Goal: Information Seeking & Learning: Find specific fact

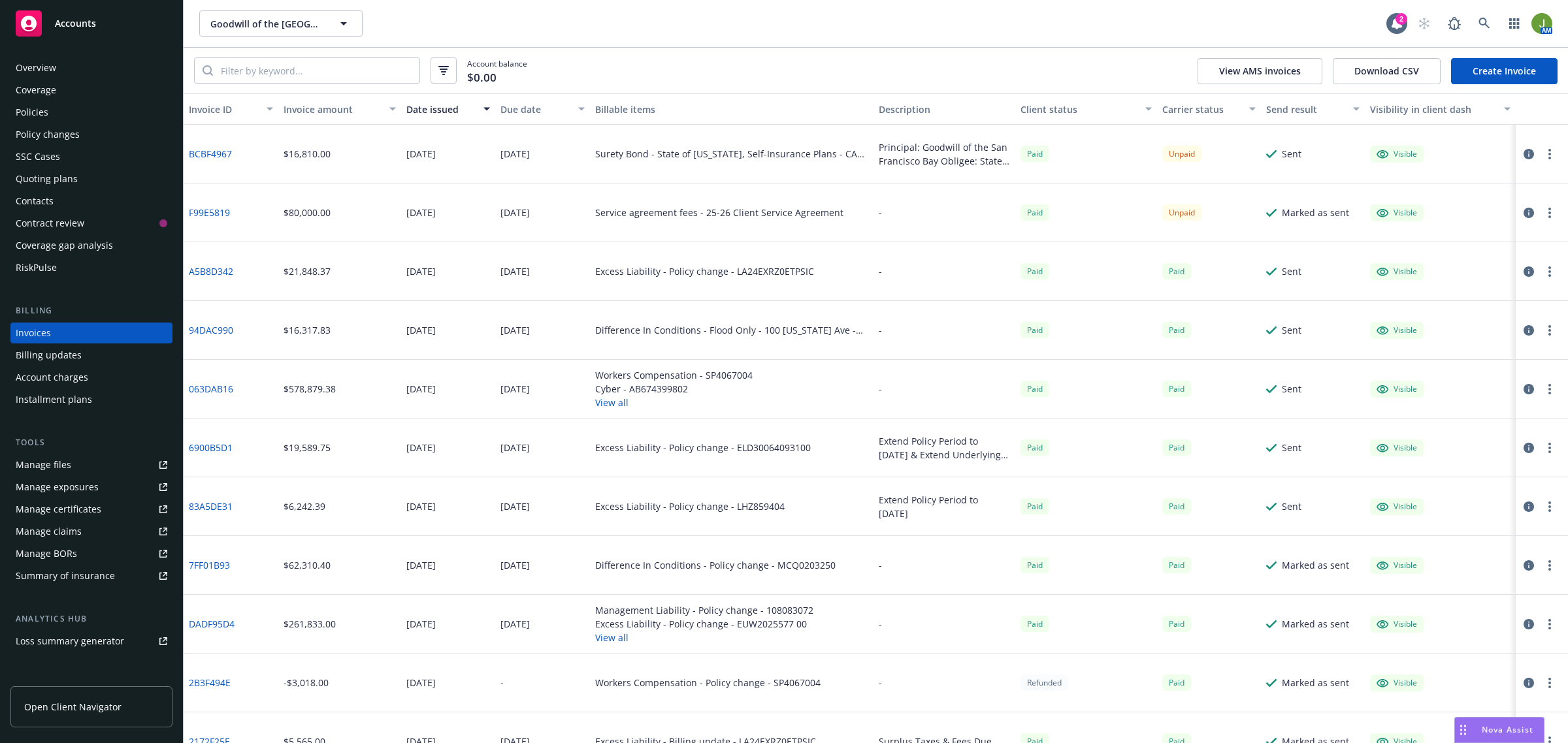
click at [51, 111] on div "Policies" at bounding box center [91, 112] width 151 height 21
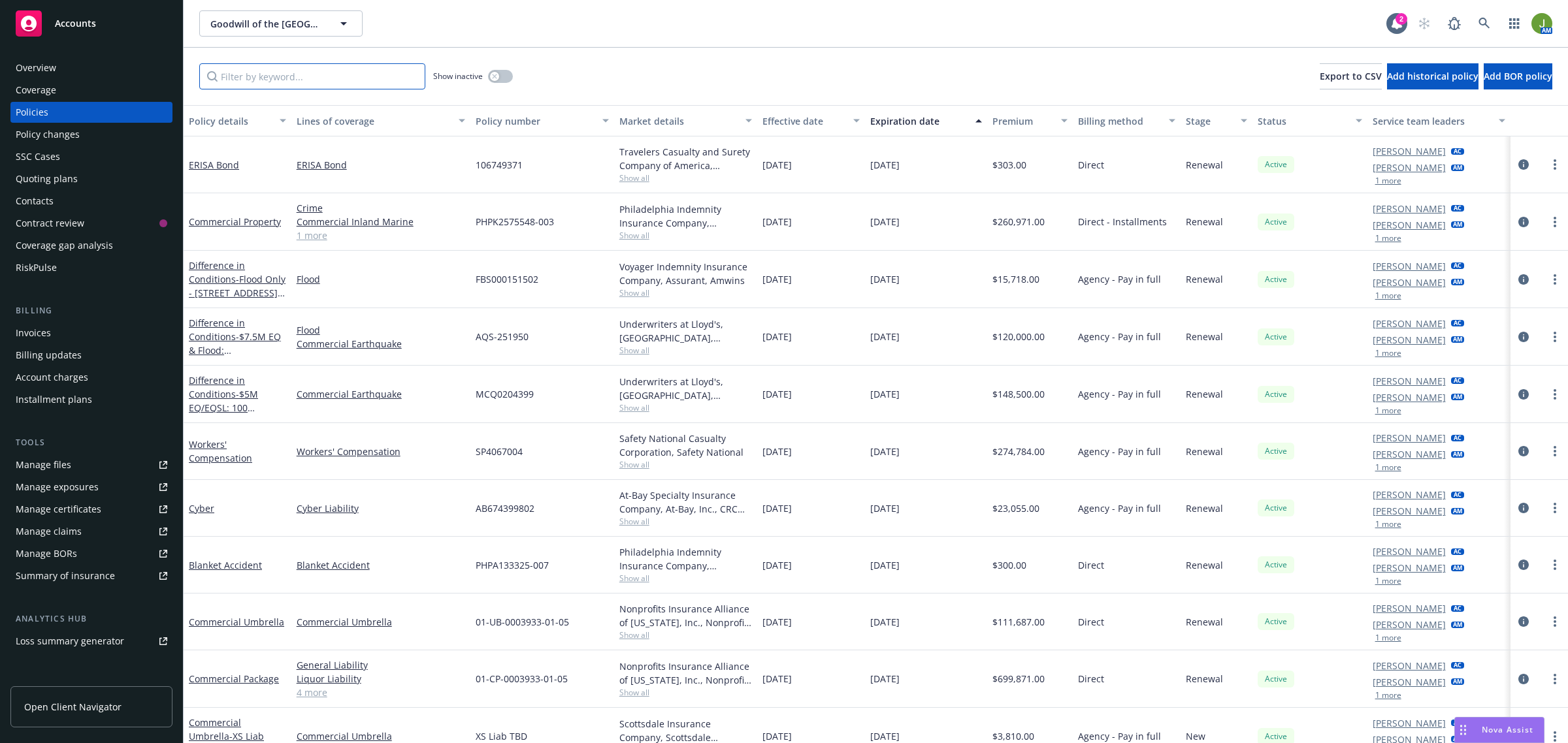
click at [262, 73] on input "Filter by keyword..." at bounding box center [312, 76] width 226 height 26
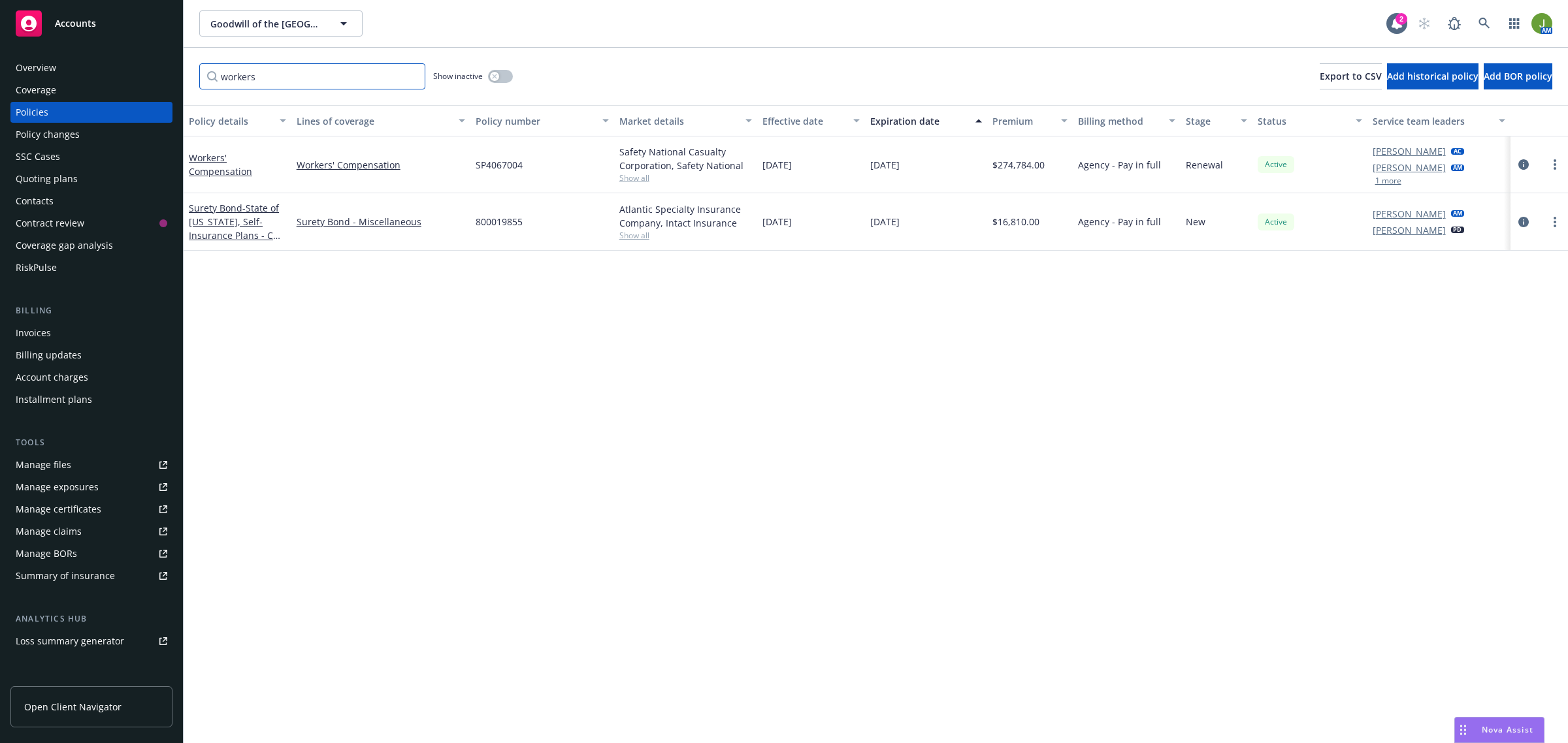
type input "workers"
click at [499, 74] on div "button" at bounding box center [495, 77] width 10 height 10
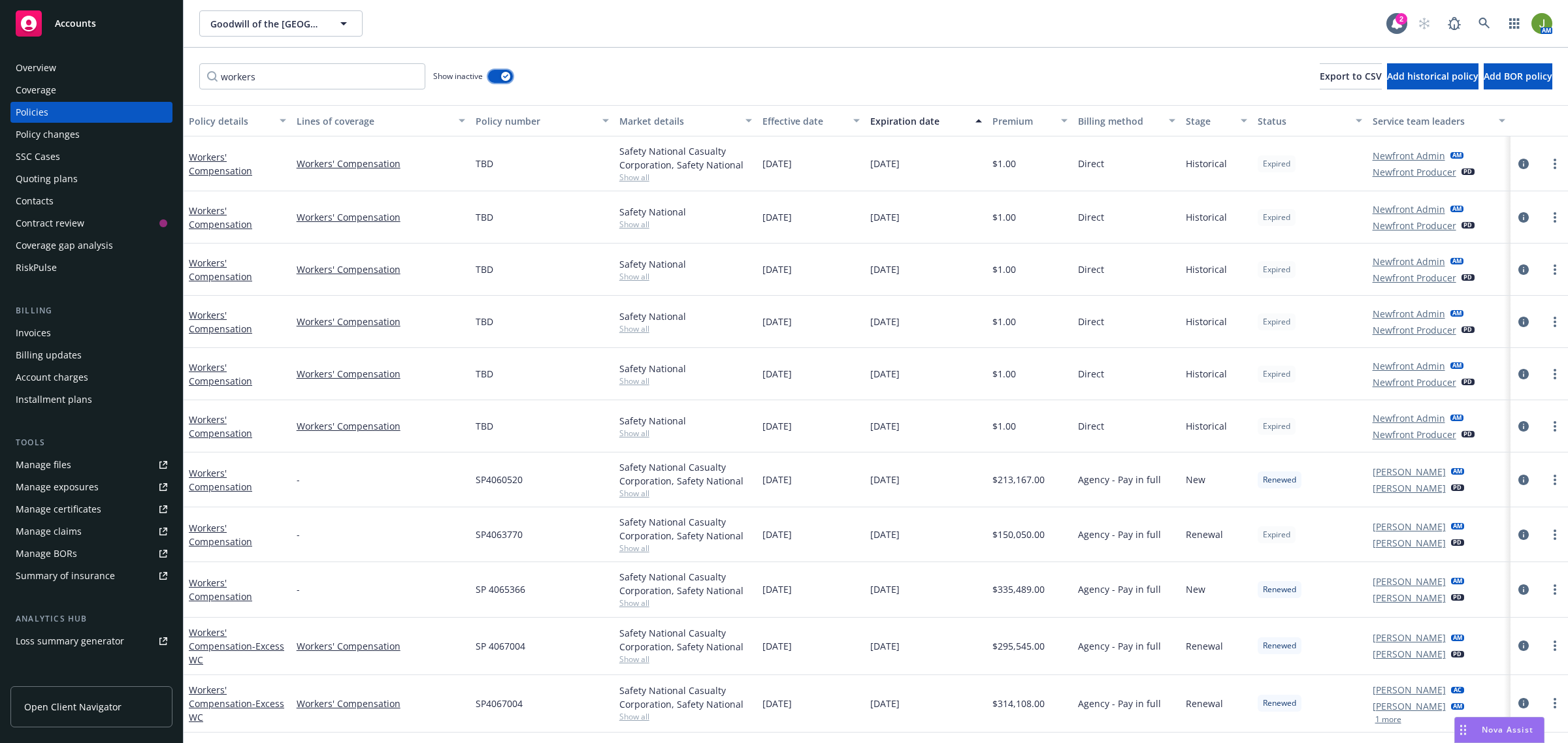
scroll to position [158, 0]
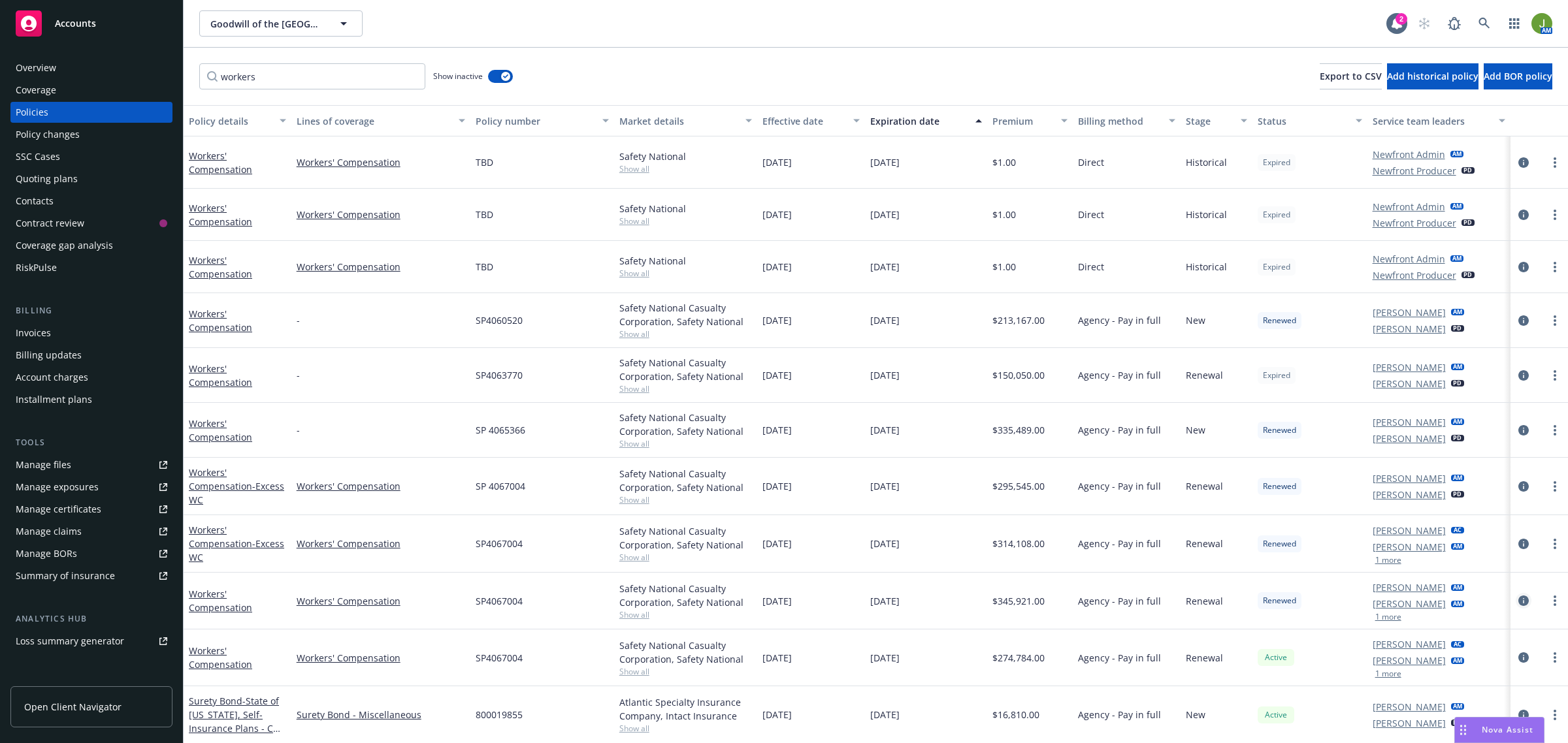
click at [1518, 602] on icon "circleInformation" at bounding box center [1523, 600] width 11 height 11
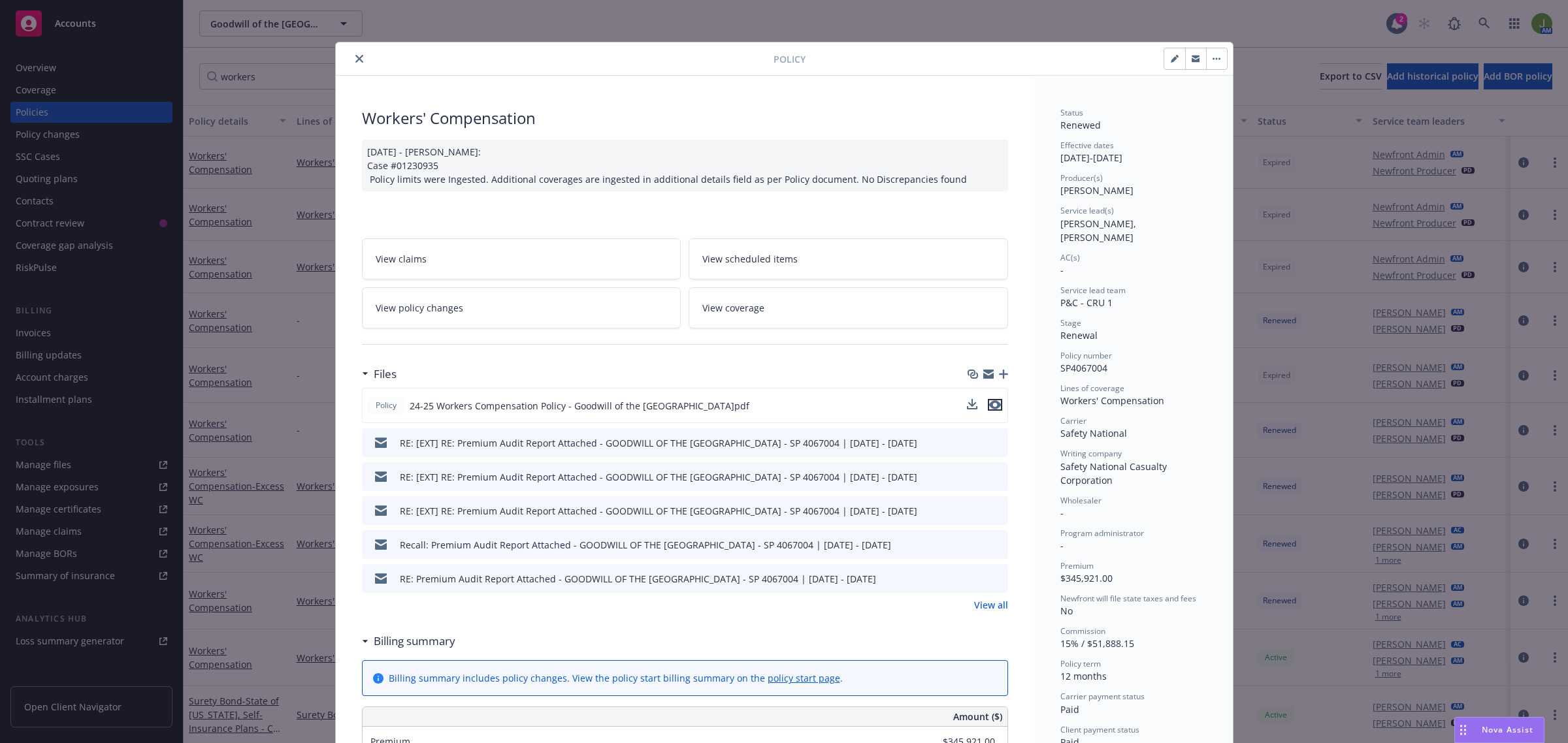
click at [990, 405] on icon "preview file" at bounding box center [995, 405] width 11 height 10
